Goal: Task Accomplishment & Management: Use online tool/utility

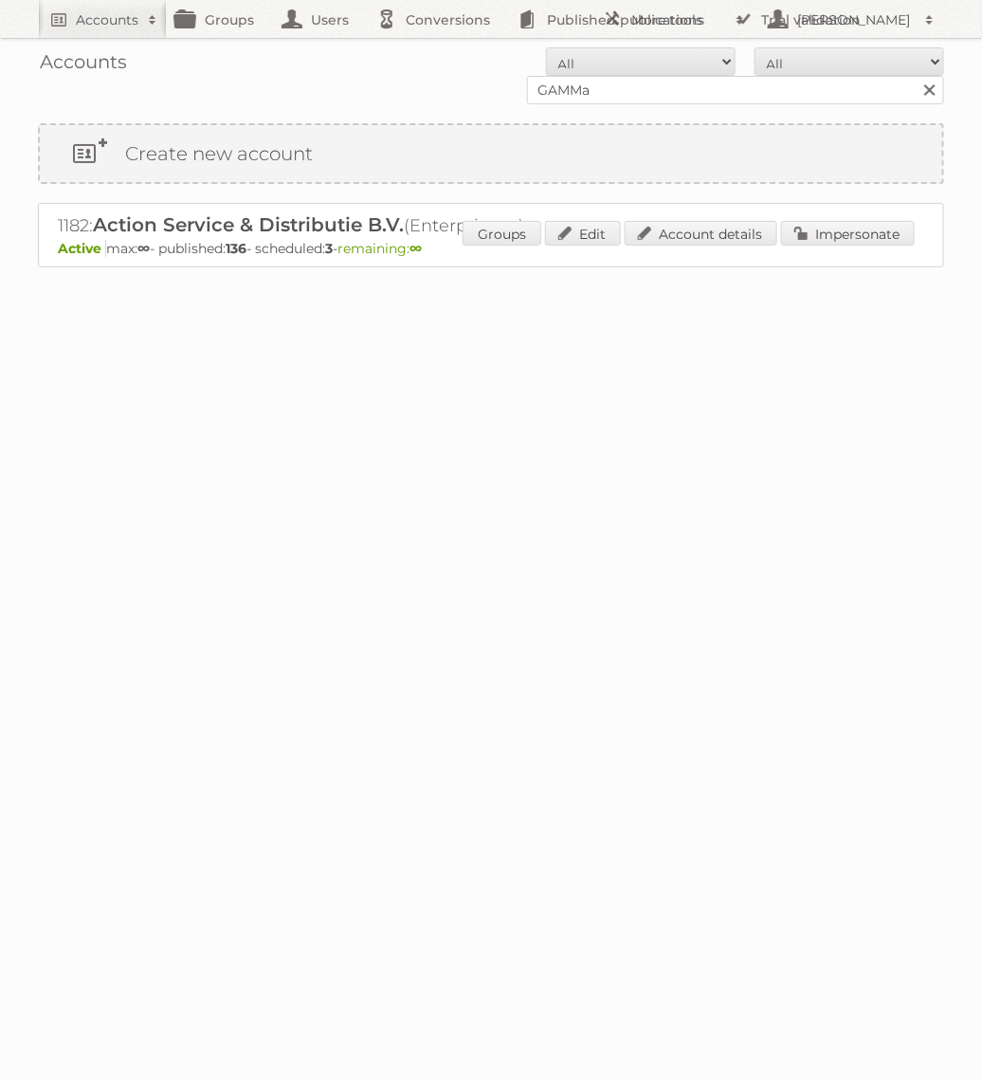
type input "GAMMa"
click at [915, 76] on input "Search" at bounding box center [929, 90] width 28 height 28
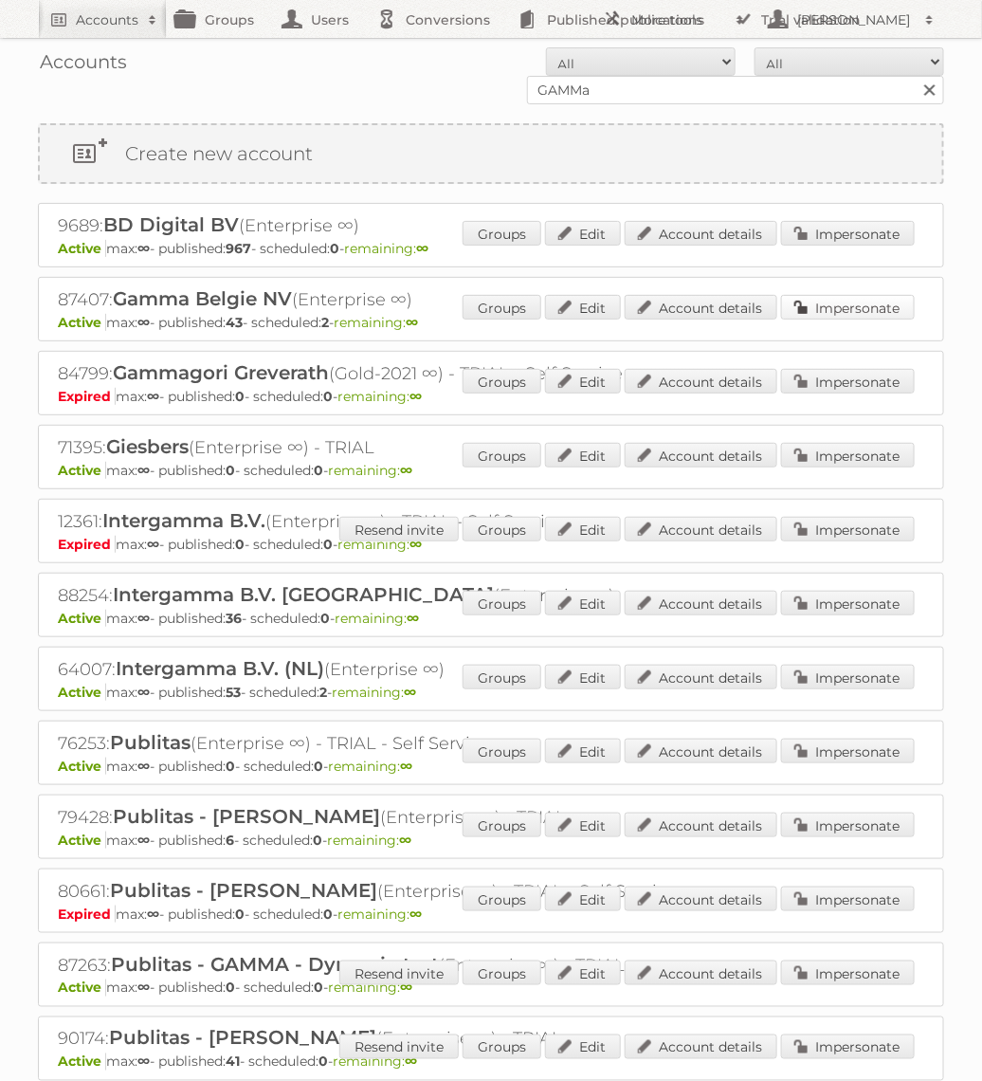
click at [864, 304] on link "Impersonate" at bounding box center [848, 307] width 134 height 25
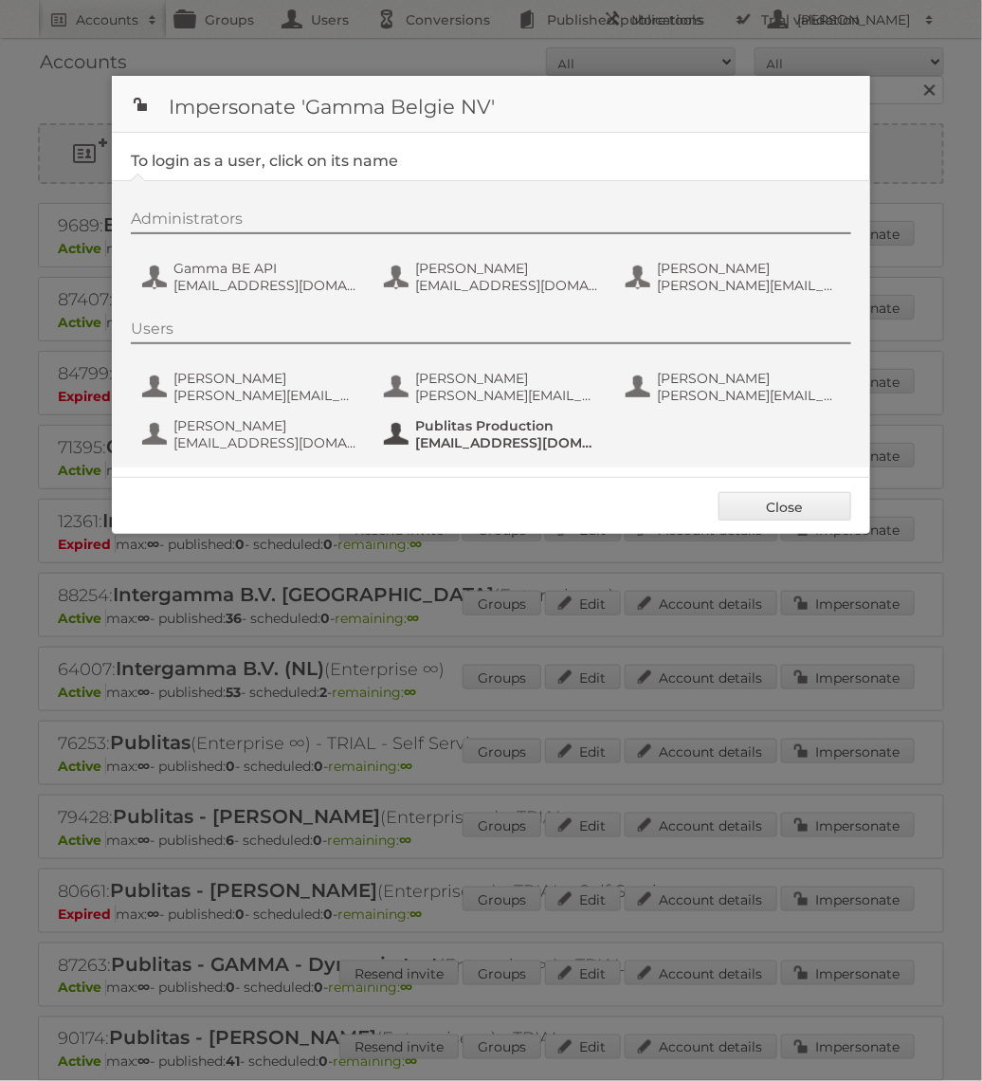
click at [548, 423] on span "Publitas Production" at bounding box center [507, 425] width 184 height 17
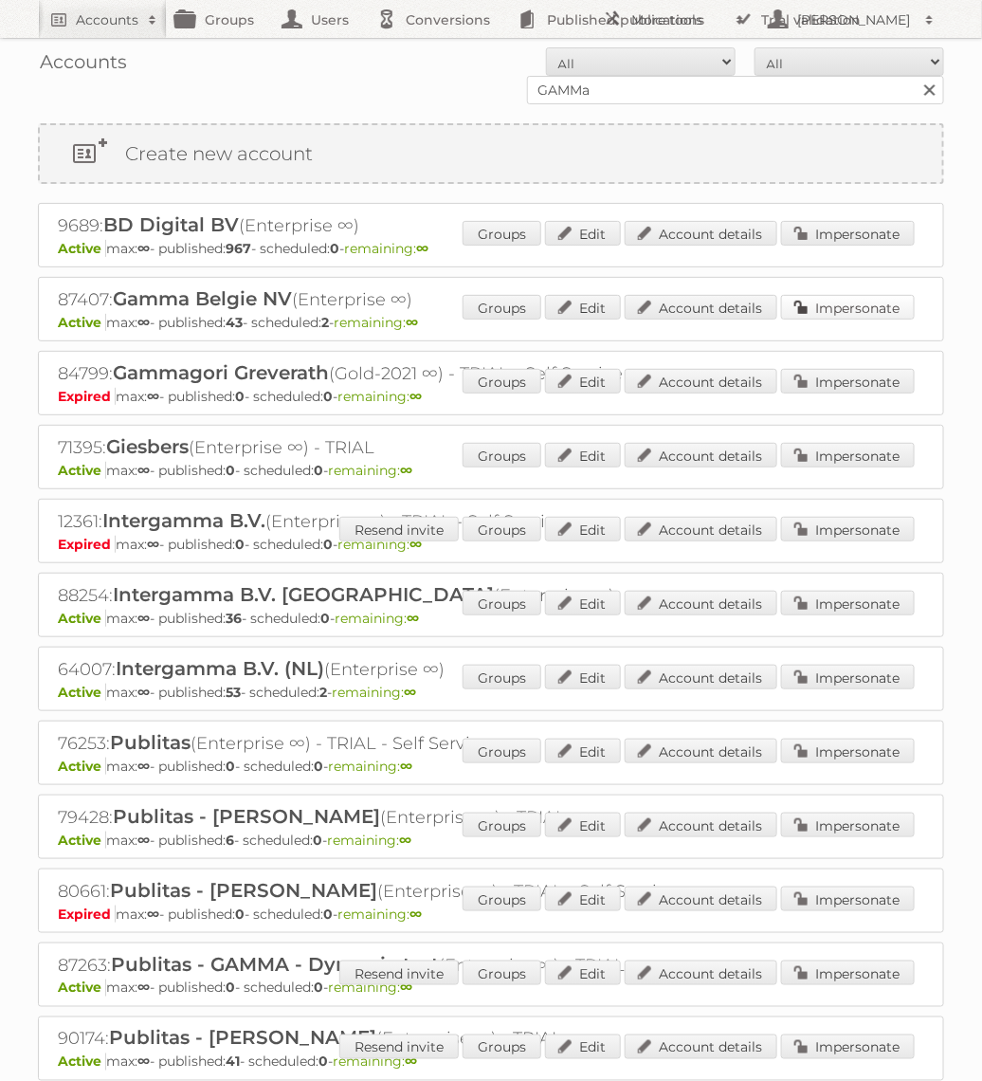
click at [850, 309] on link "Impersonate" at bounding box center [848, 307] width 134 height 25
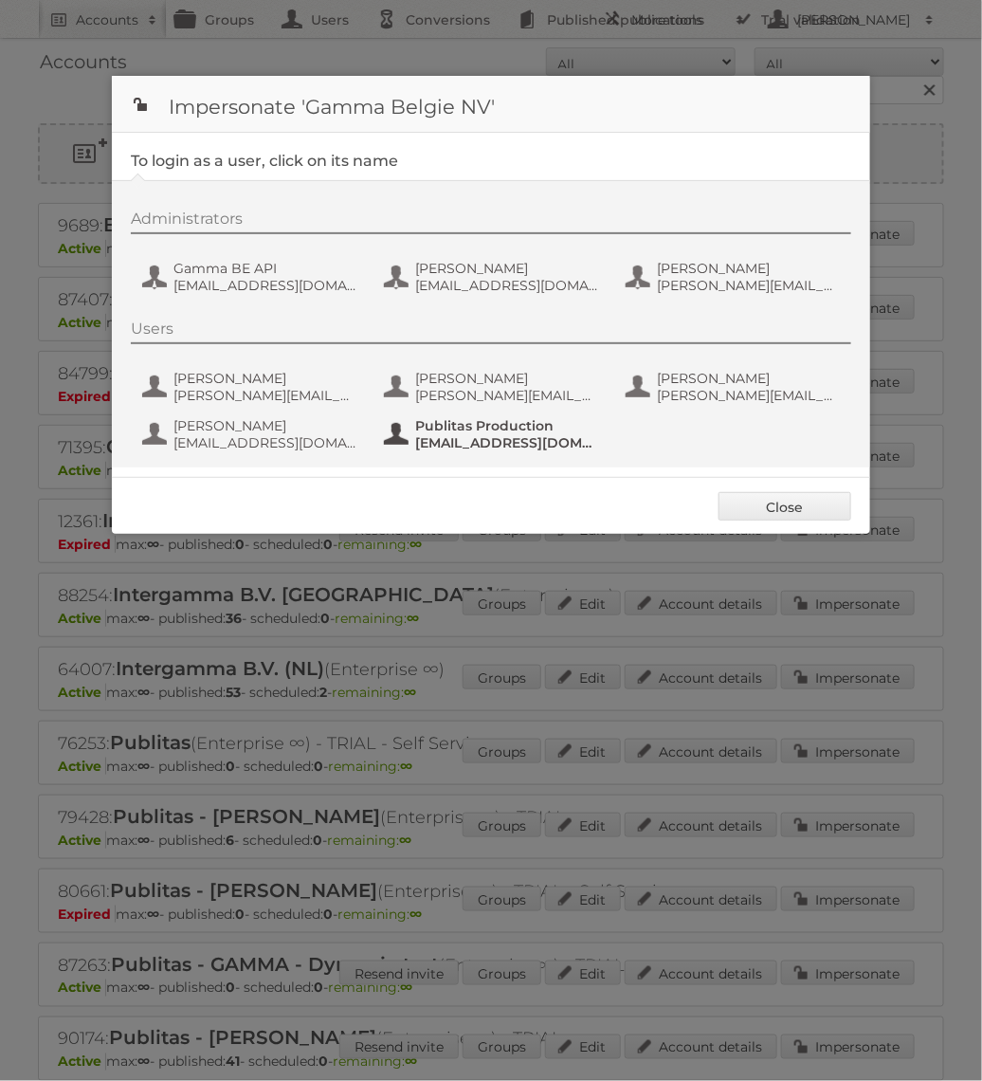
click at [502, 447] on span "fs+gammabe@publitas.com" at bounding box center [507, 442] width 184 height 17
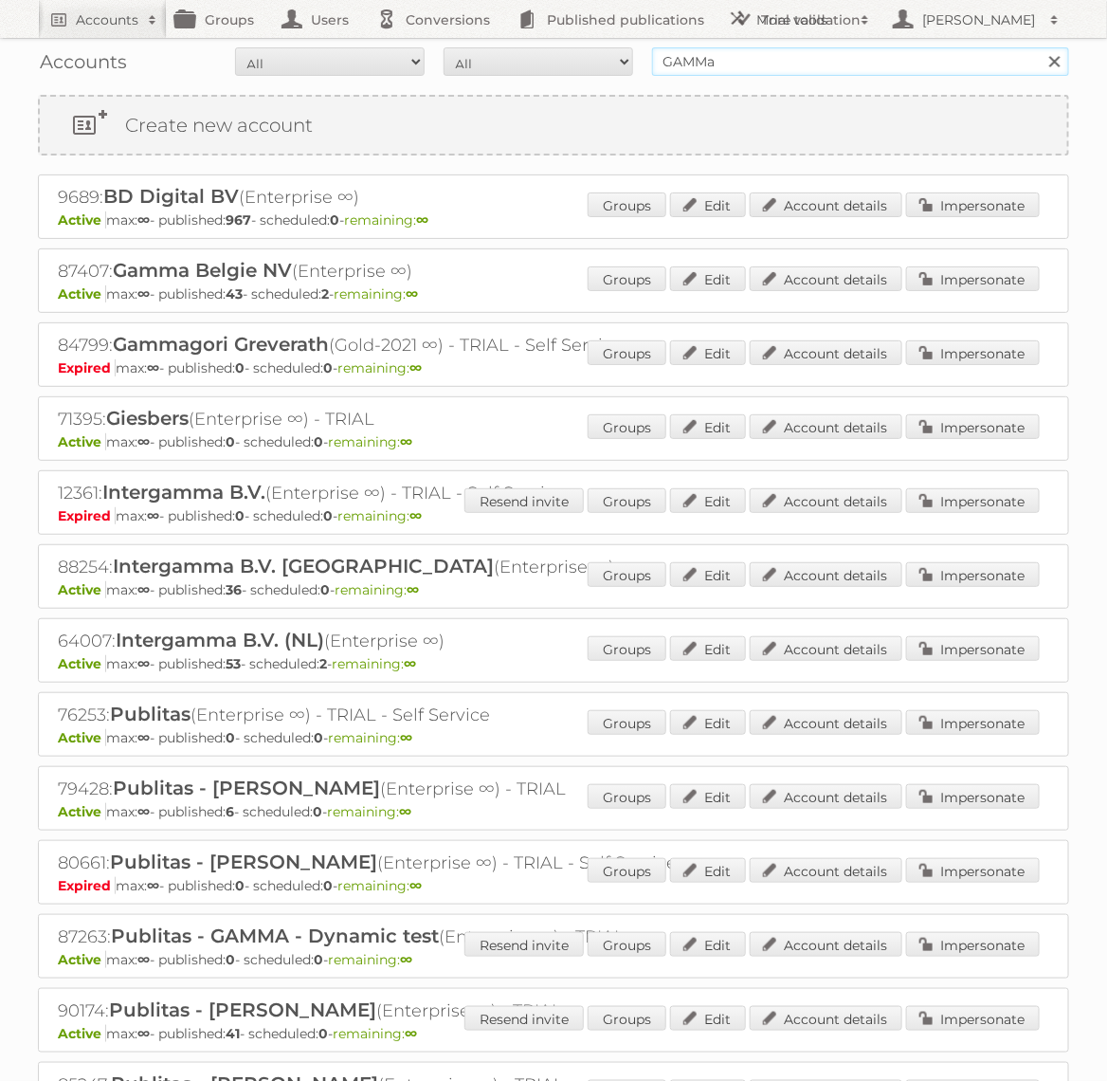
click at [721, 71] on input "GAMMa" at bounding box center [860, 61] width 417 height 28
type input "Welkoop"
click at [981, 47] on input "Search" at bounding box center [1054, 61] width 28 height 28
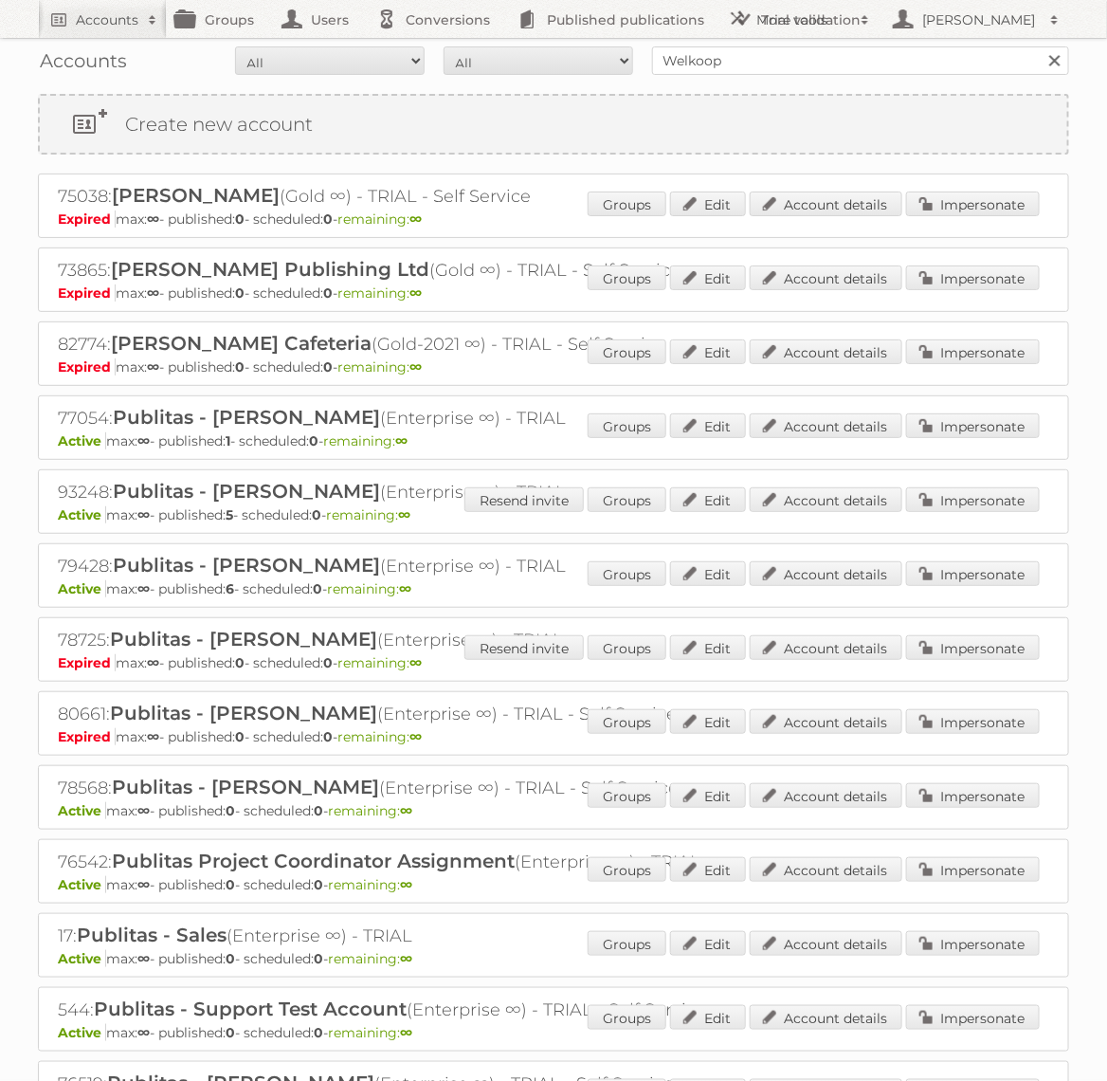
scroll to position [318, 0]
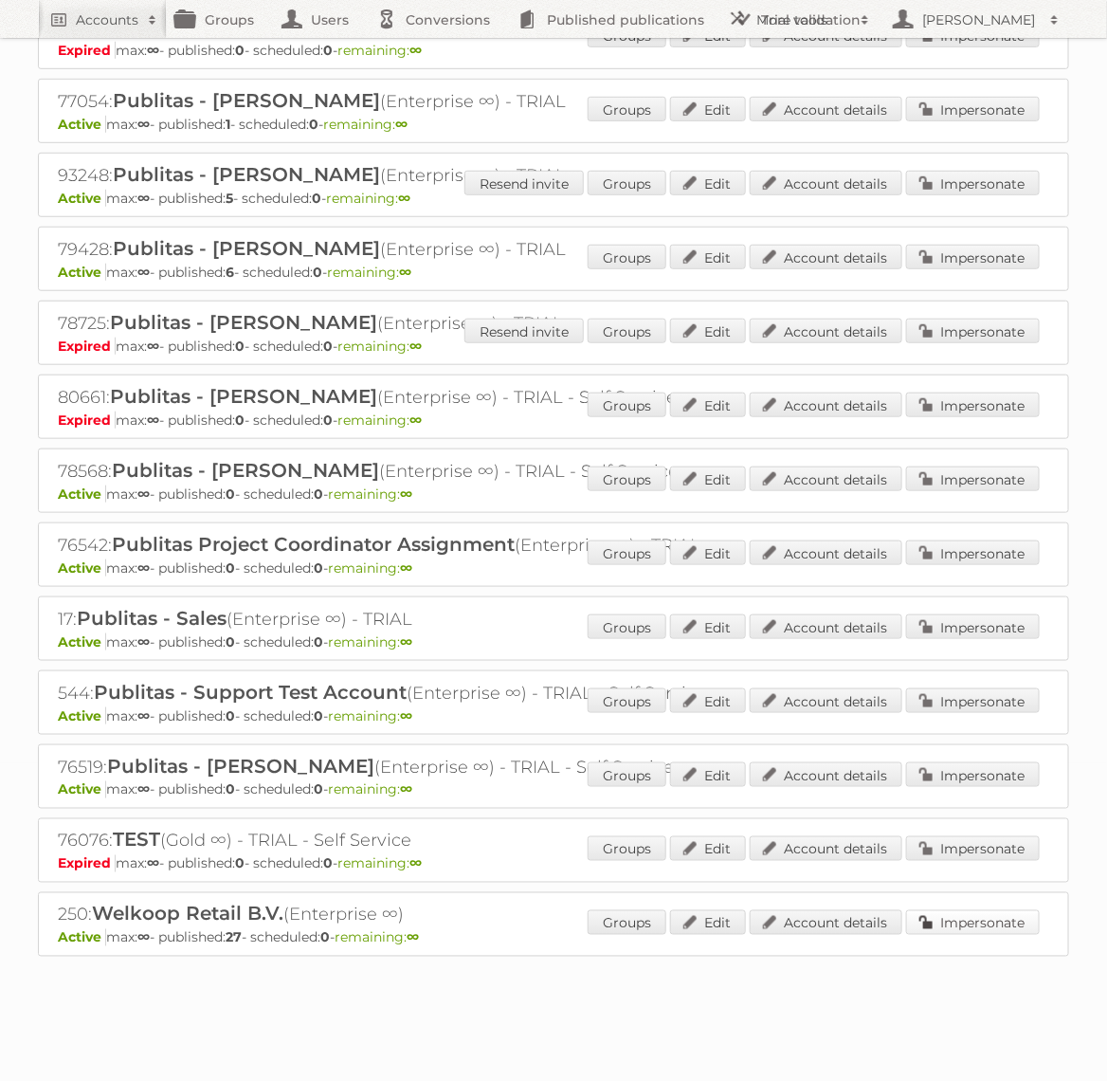
click at [993, 917] on link "Impersonate" at bounding box center [973, 922] width 134 height 25
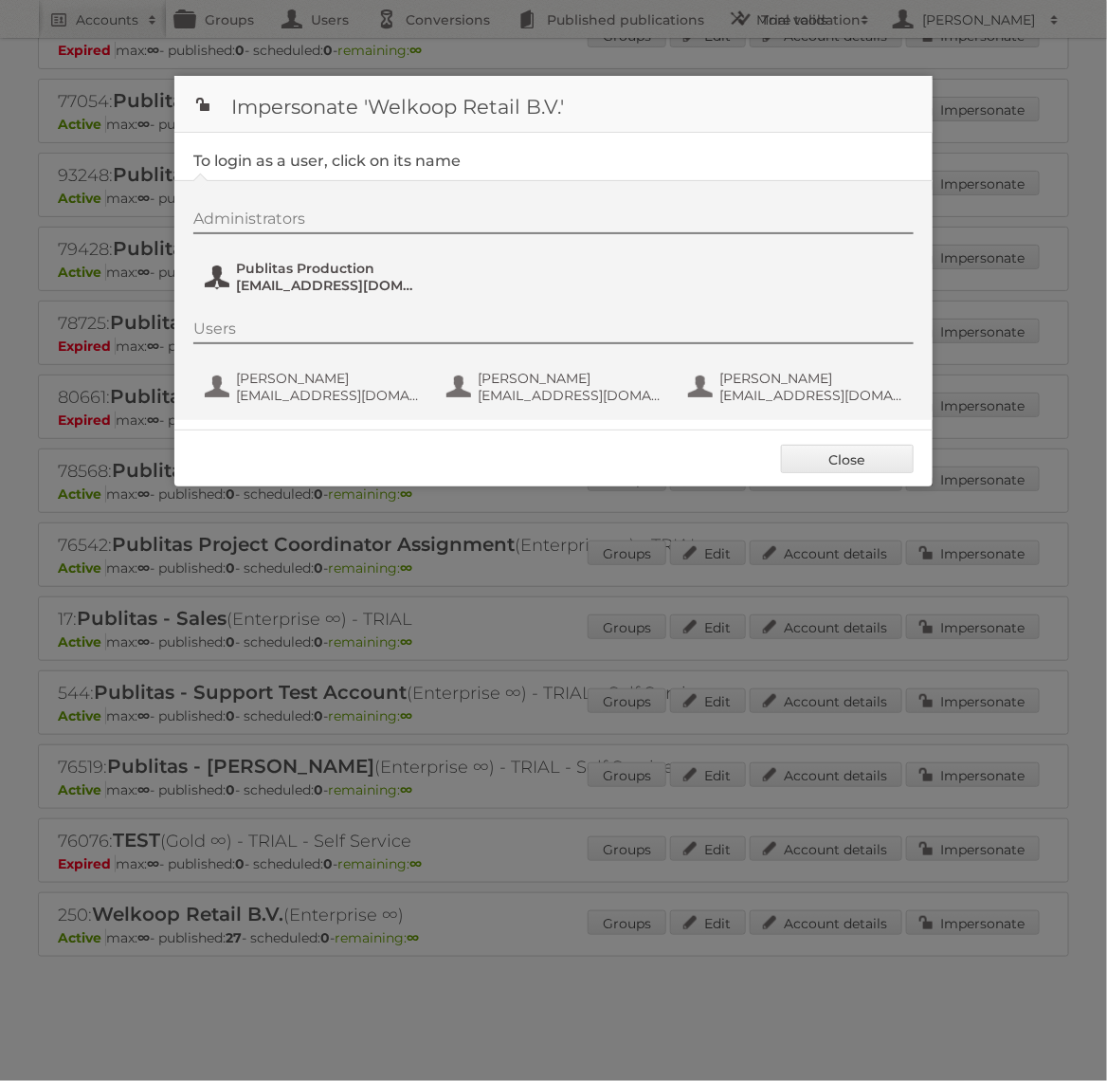
click at [310, 265] on span "Publitas Production" at bounding box center [328, 268] width 184 height 17
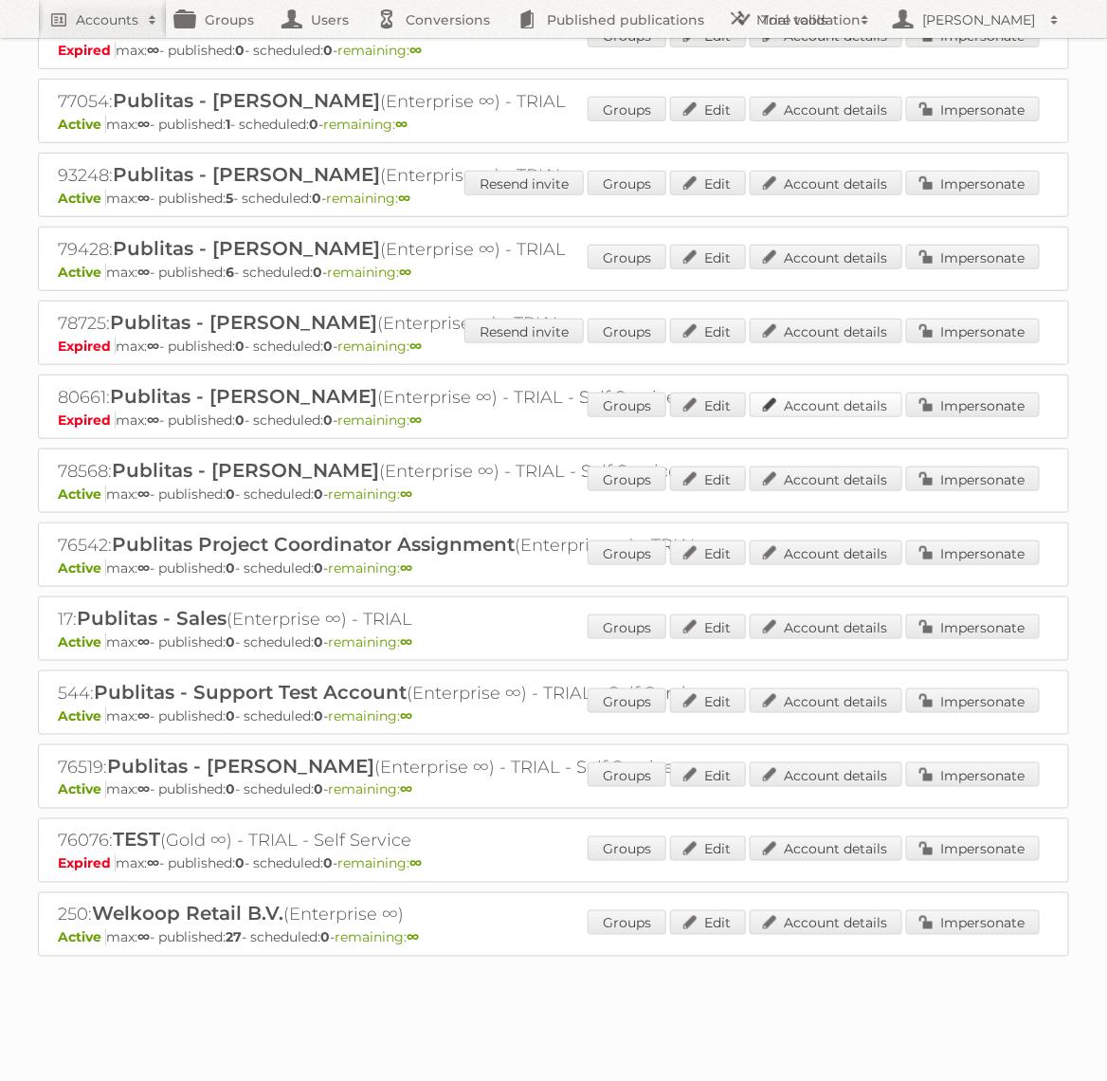
scroll to position [0, 0]
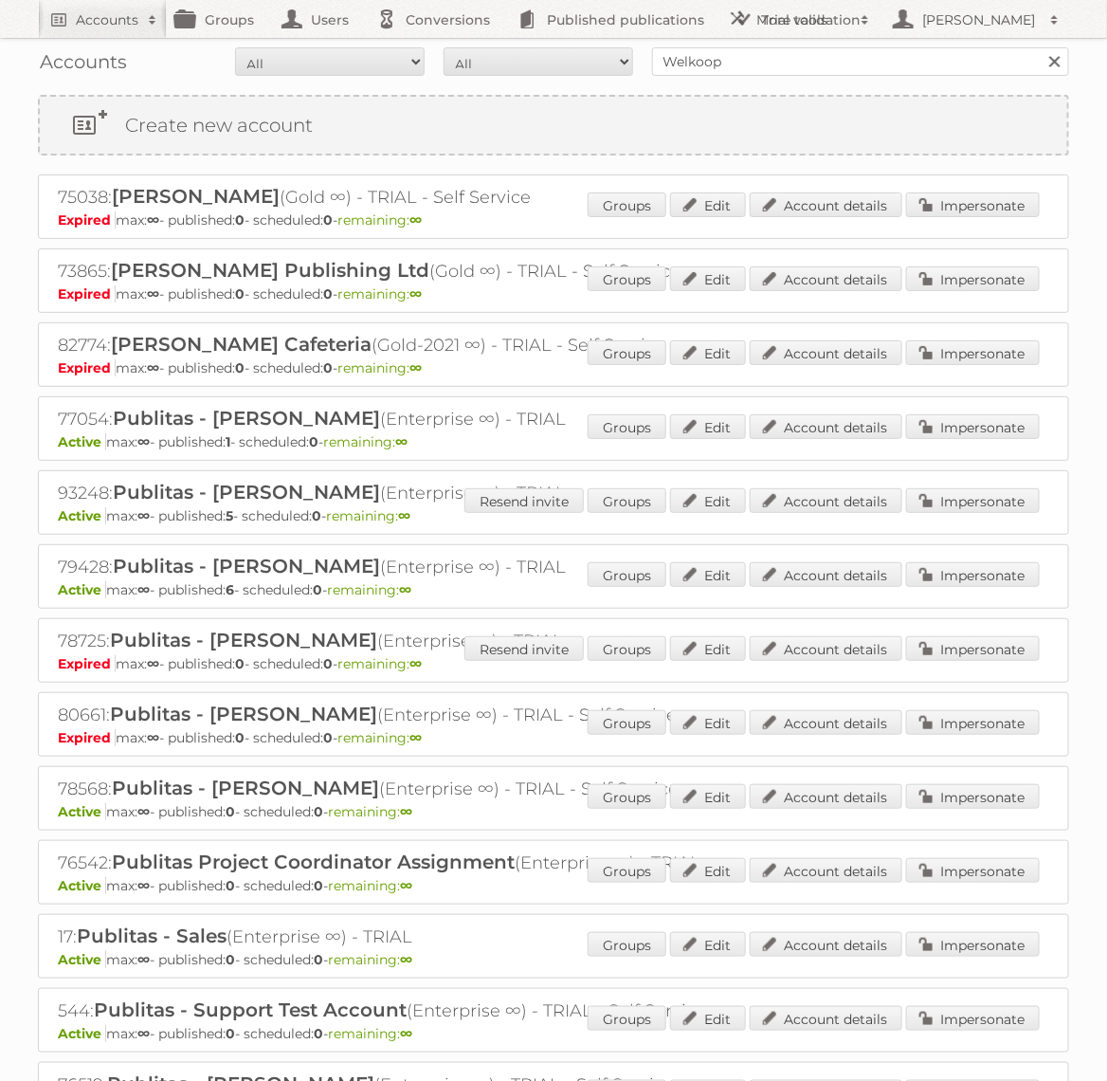
click at [753, 76] on div "Accounts All Active Expired Pending All Paid Trials Self service Welkoop Search" at bounding box center [553, 61] width 1031 height 47
click at [751, 60] on input "Welkoop" at bounding box center [860, 61] width 417 height 28
type input "N"
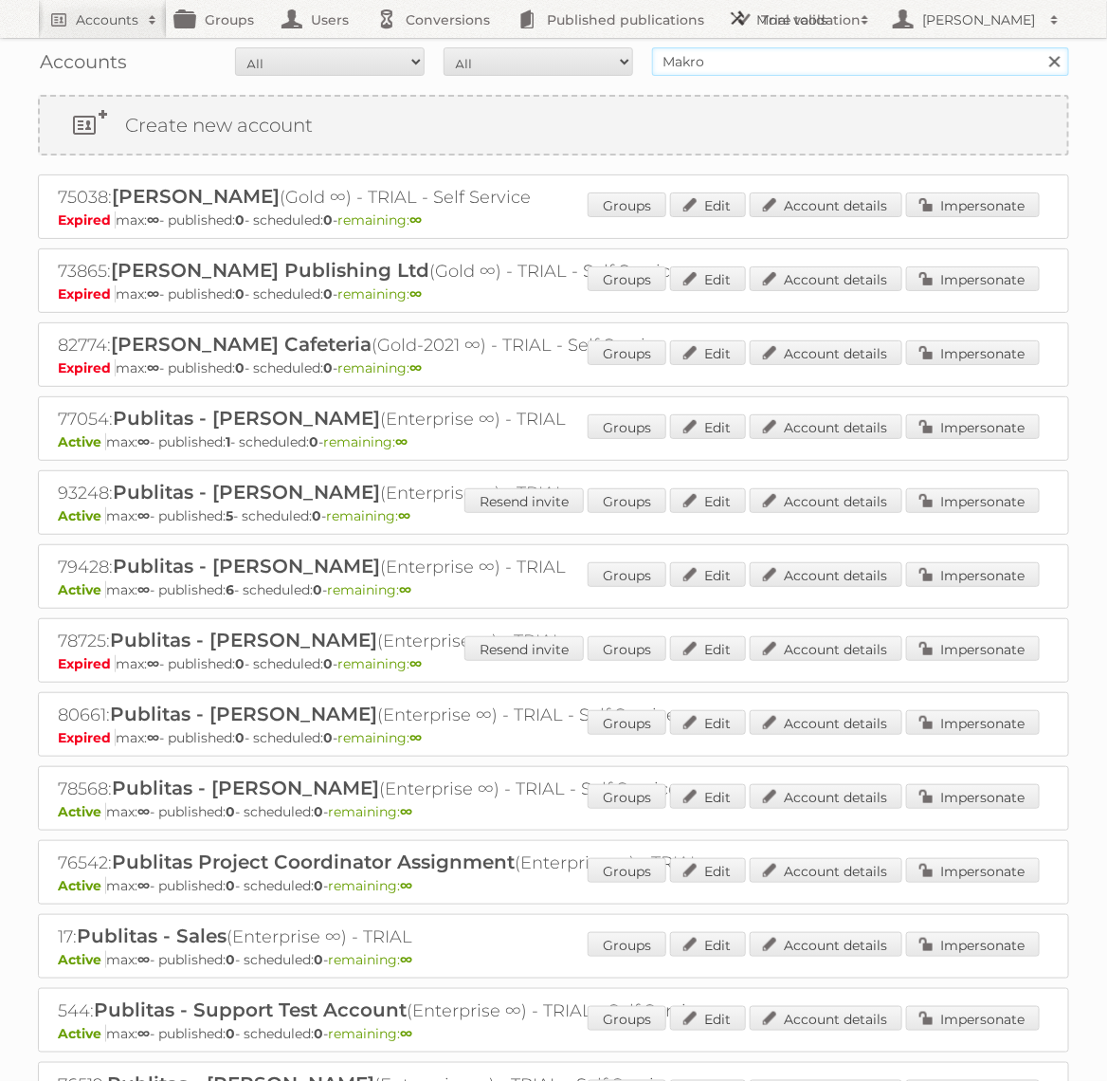
type input "Makro"
click at [1040, 47] on input "Search" at bounding box center [1054, 61] width 28 height 28
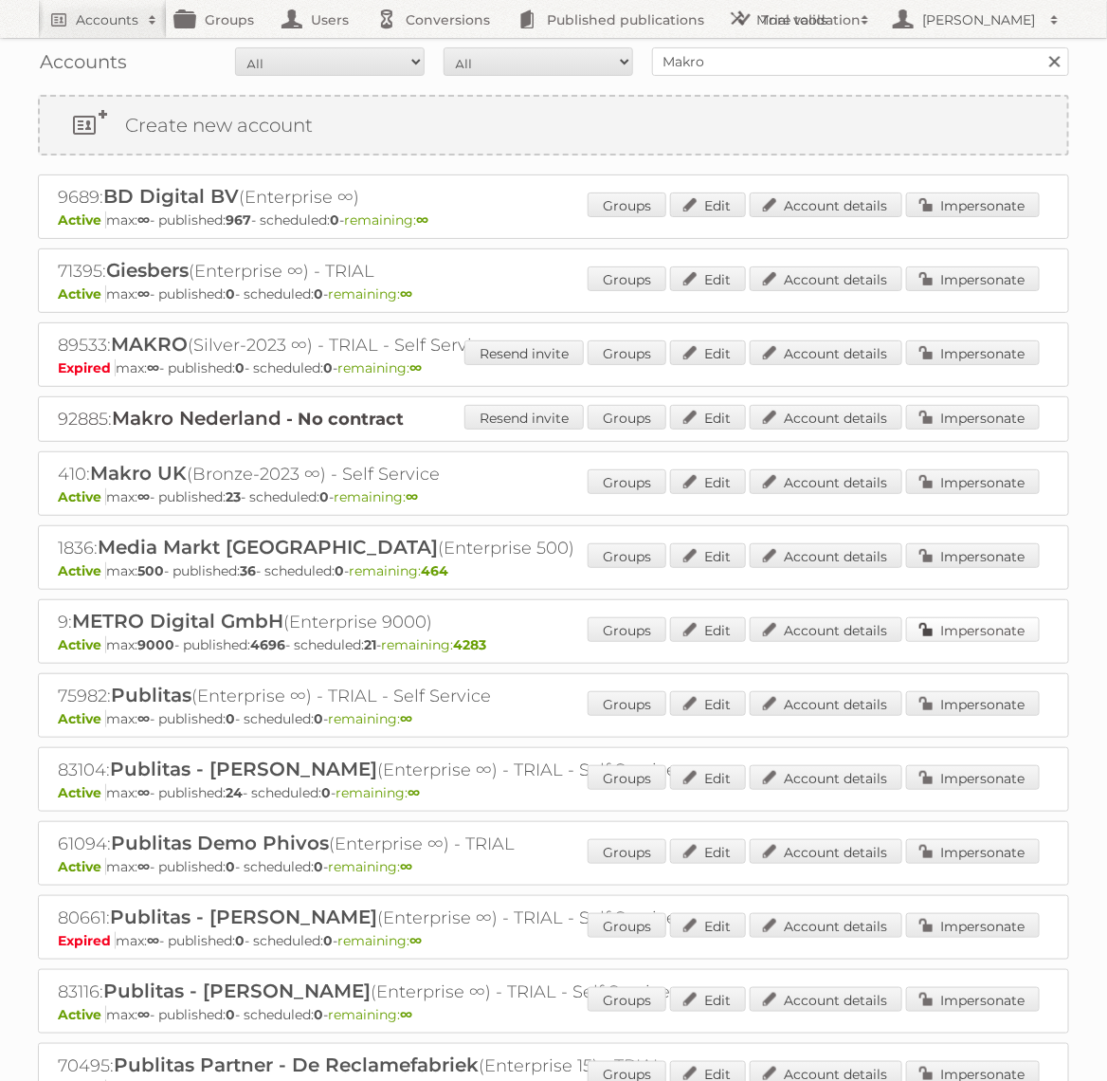
click at [1006, 628] on link "Impersonate" at bounding box center [973, 629] width 134 height 25
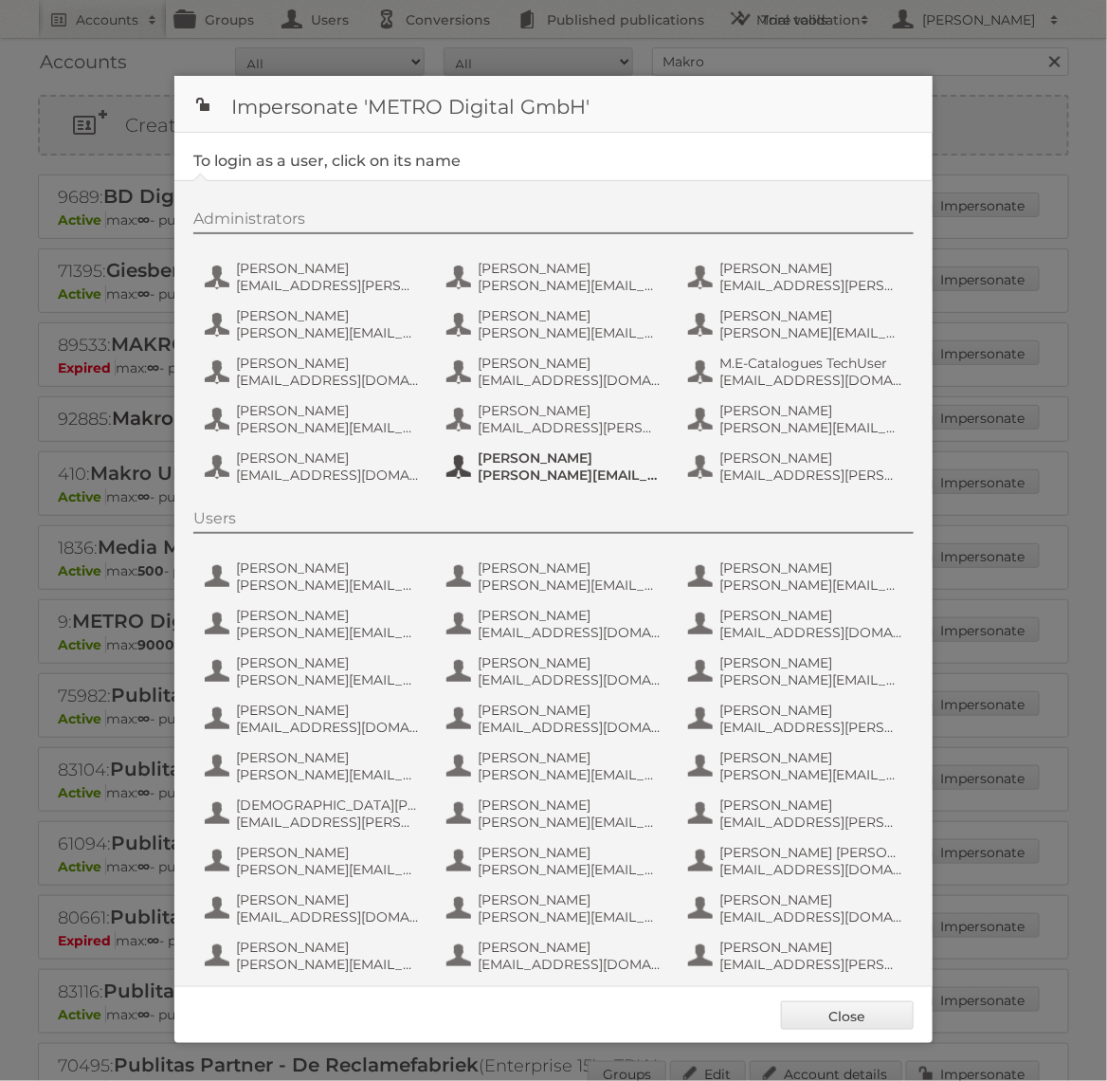
click at [605, 449] on span "[PERSON_NAME]" at bounding box center [570, 457] width 184 height 17
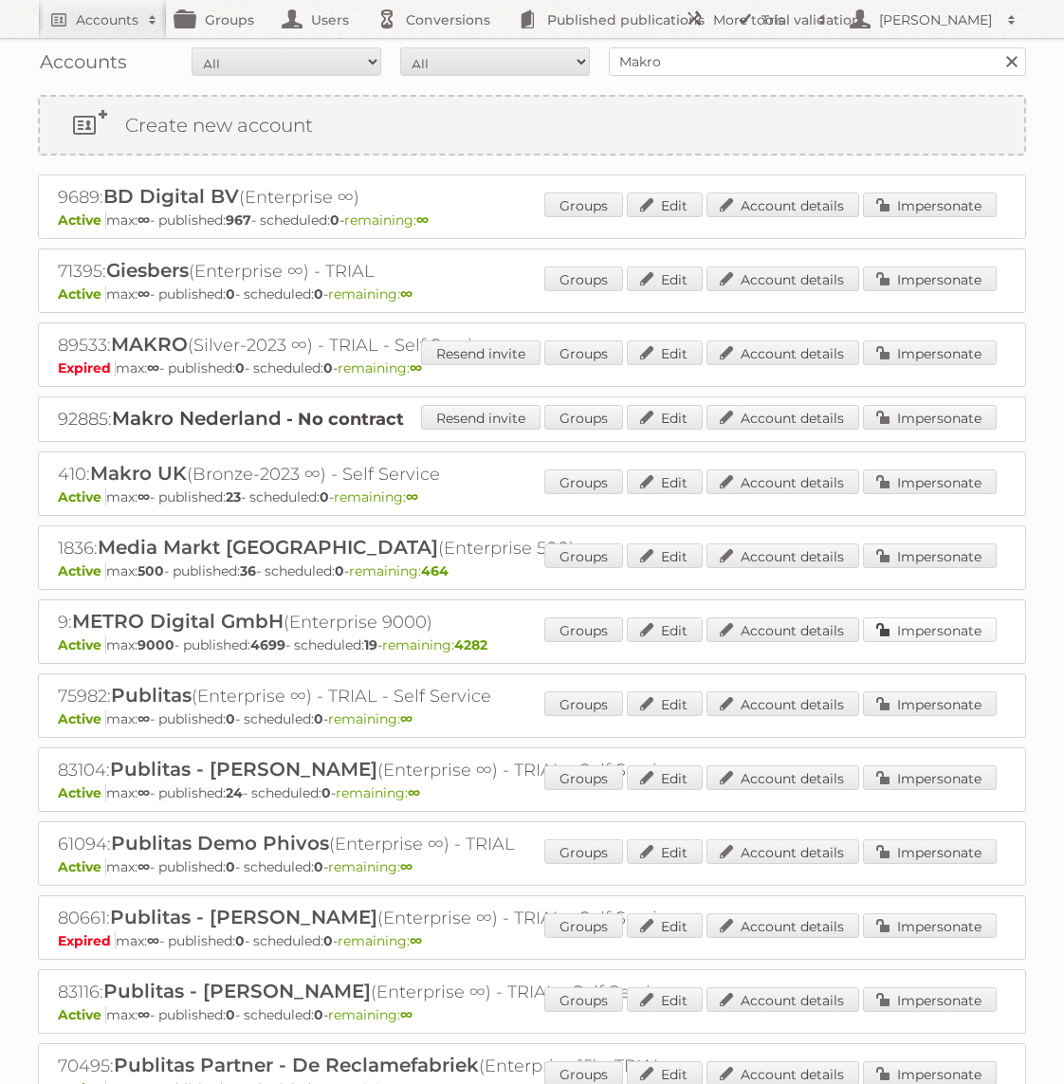
click at [927, 626] on link "Impersonate" at bounding box center [930, 629] width 134 height 25
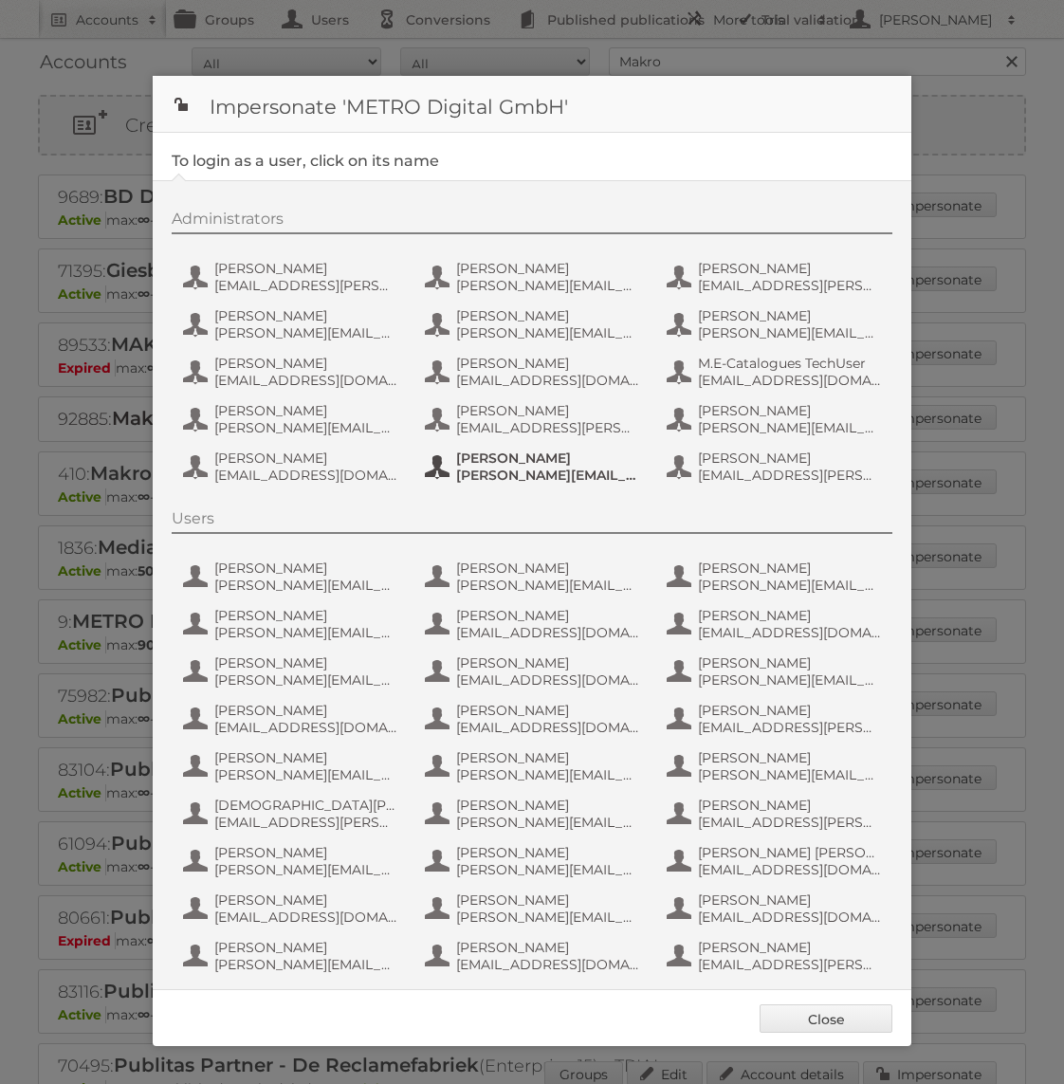
click at [502, 460] on span "[PERSON_NAME]" at bounding box center [548, 457] width 184 height 17
